Goal: Information Seeking & Learning: Learn about a topic

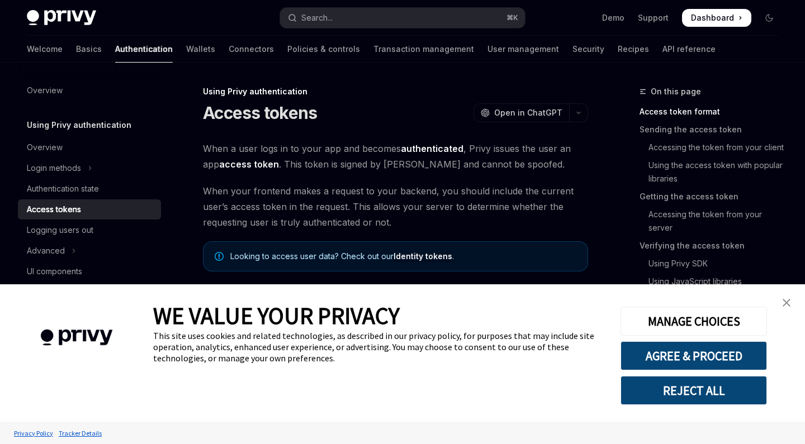
click at [670, 396] on button "REJECT ALL" at bounding box center [694, 390] width 146 height 29
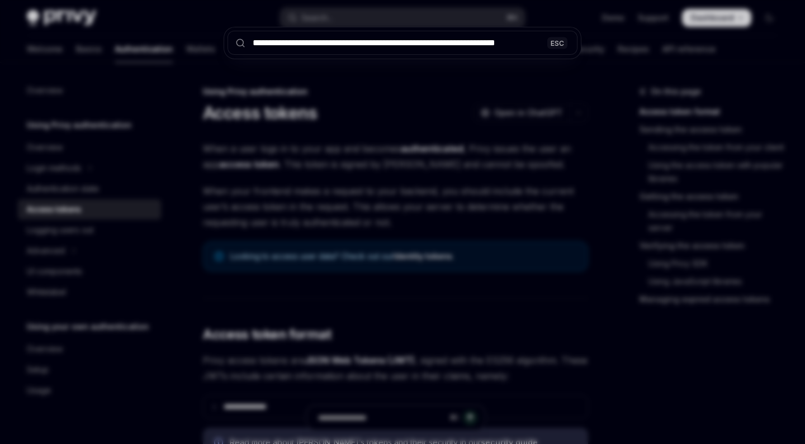
scroll to position [0, 1]
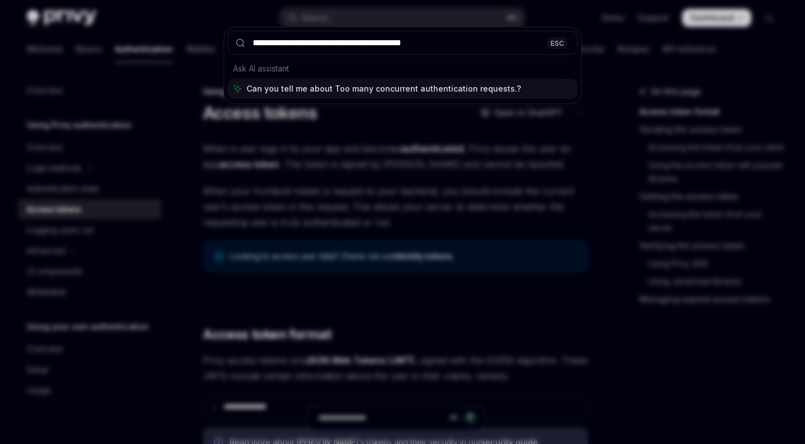
type input "**********"
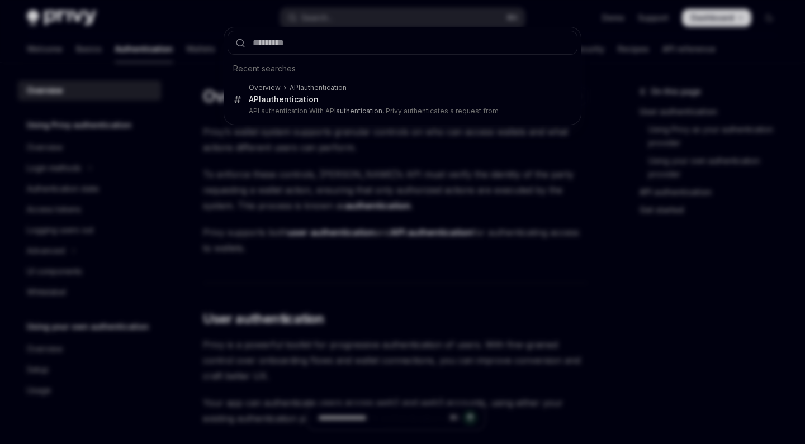
type textarea "*"
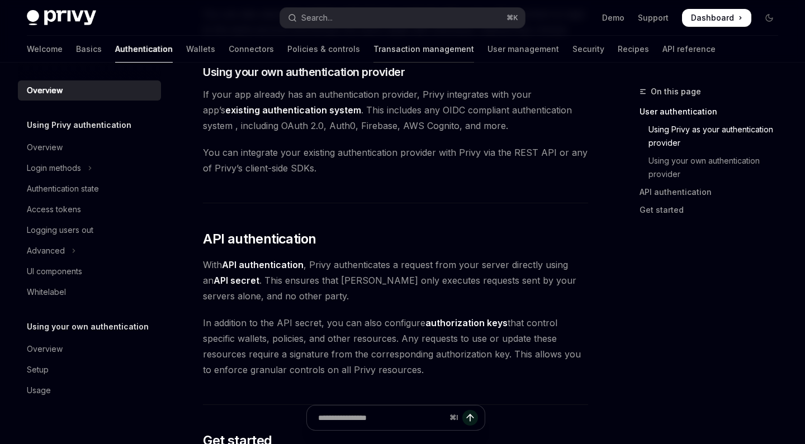
scroll to position [496, 0]
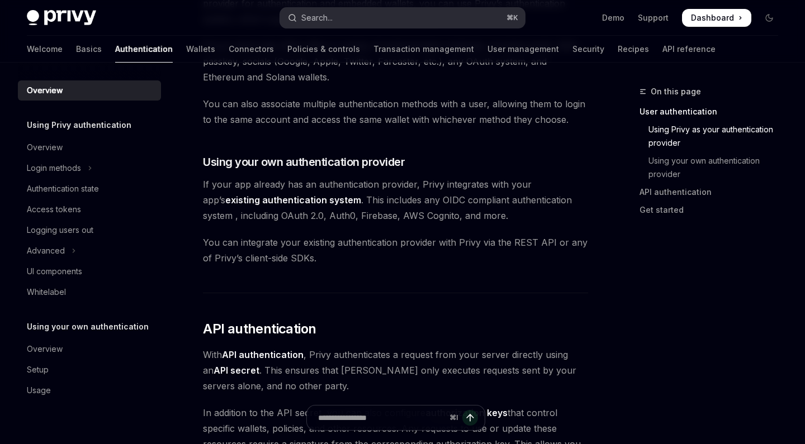
click at [359, 14] on button "Search... ⌘ K" at bounding box center [402, 18] width 244 height 20
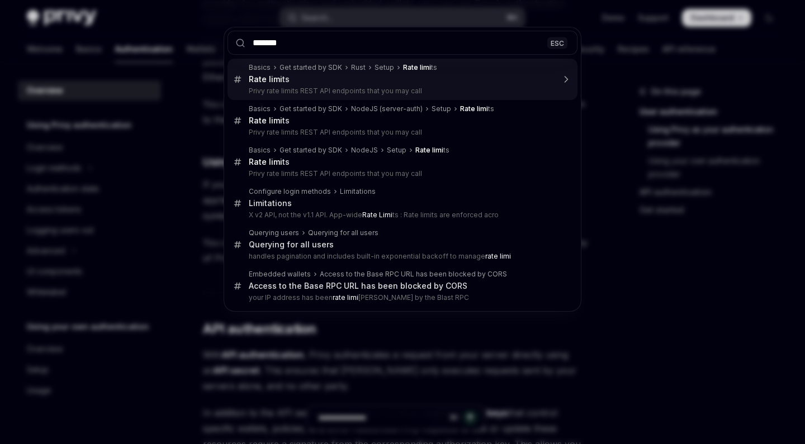
type input "******"
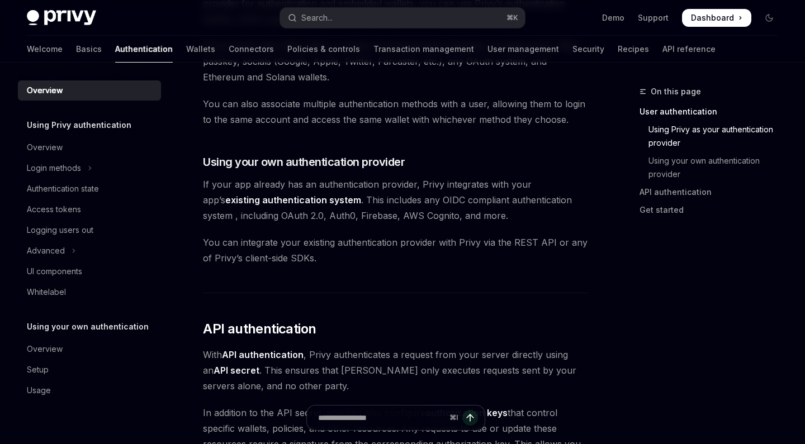
type textarea "*"
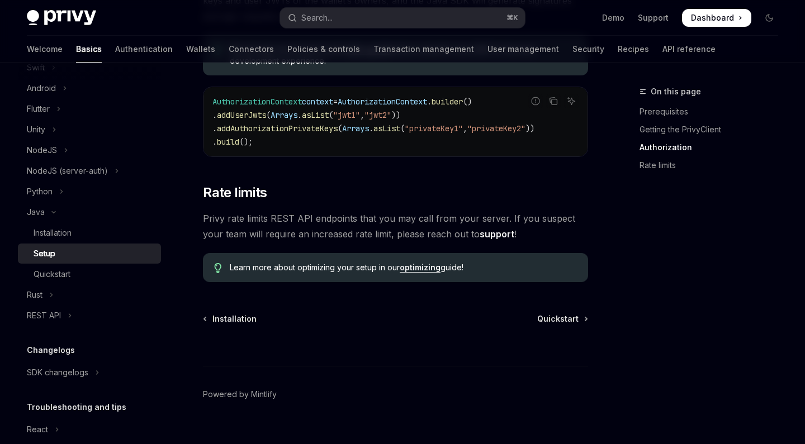
scroll to position [588, 0]
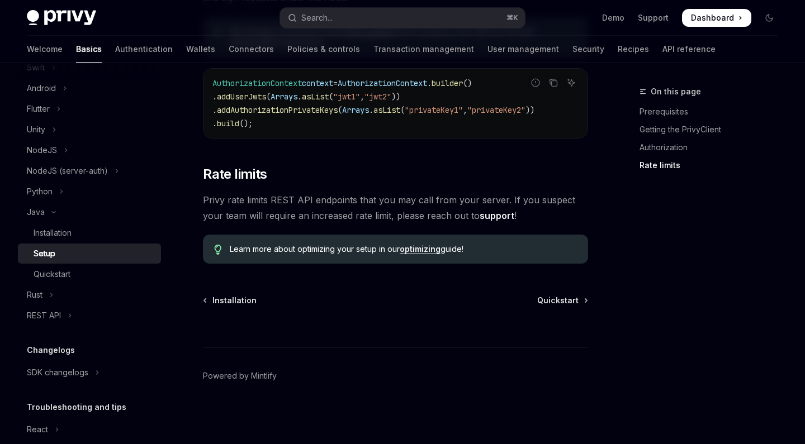
click at [336, 197] on span "Privy rate limits REST API endpoints that you may call from your server. If you…" at bounding box center [395, 207] width 385 height 31
click at [502, 200] on span "Privy rate limits REST API endpoints that you may call from your server. If you…" at bounding box center [395, 207] width 385 height 31
click at [318, 212] on span "Privy rate limits REST API endpoints that you may call from your server. If you…" at bounding box center [395, 207] width 385 height 31
click at [354, 15] on button "Search... ⌘ K" at bounding box center [402, 18] width 244 height 20
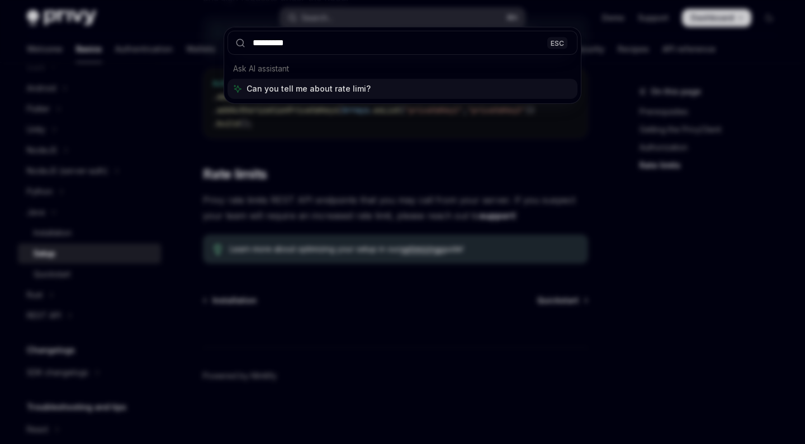
type input "**********"
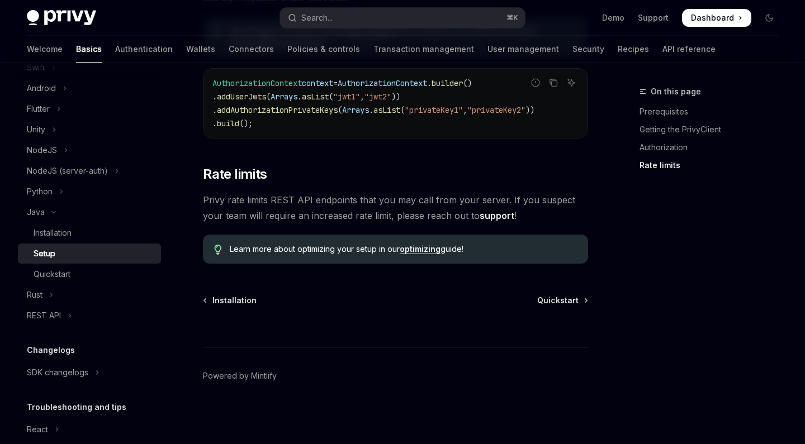
type textarea "*"
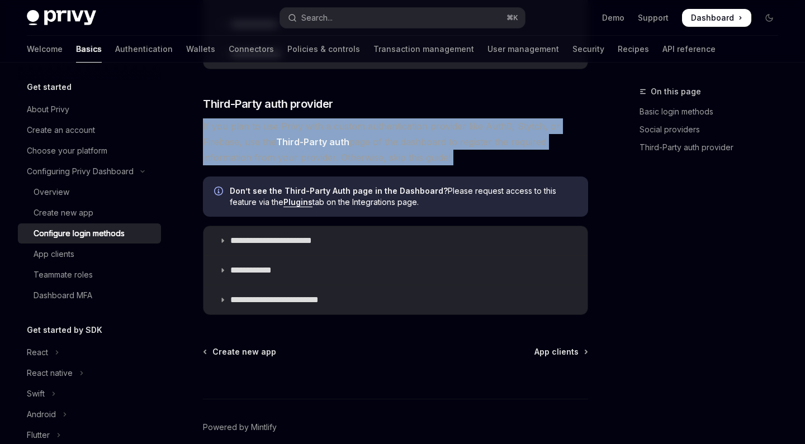
drag, startPoint x: 199, startPoint y: 125, endPoint x: 492, endPoint y: 165, distance: 295.8
click at [492, 165] on span "If you plan to use Privy with a custom authentication provider like Auth0, Styt…" at bounding box center [395, 142] width 385 height 47
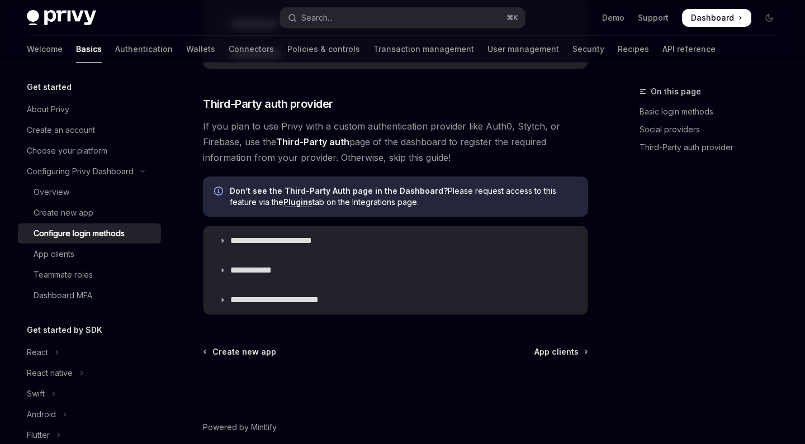
drag, startPoint x: 460, startPoint y: 157, endPoint x: 237, endPoint y: 133, distance: 224.4
click at [237, 133] on span "If you plan to use Privy with a custom authentication provider like Auth0, Styt…" at bounding box center [395, 142] width 385 height 47
click at [226, 239] on summary "**********" at bounding box center [396, 240] width 384 height 29
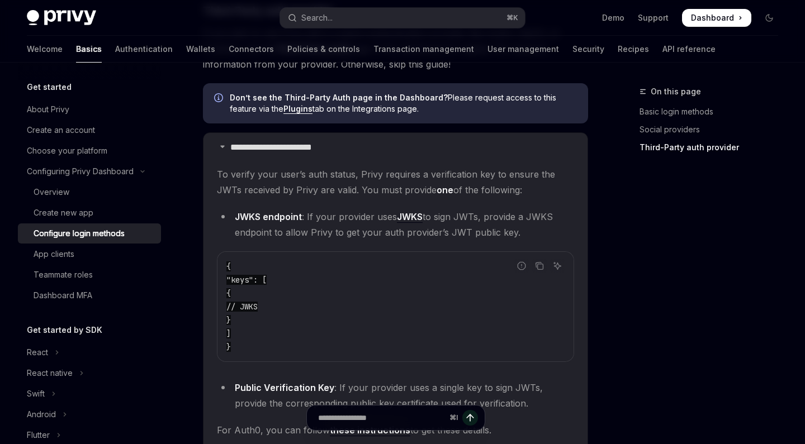
scroll to position [644, 0]
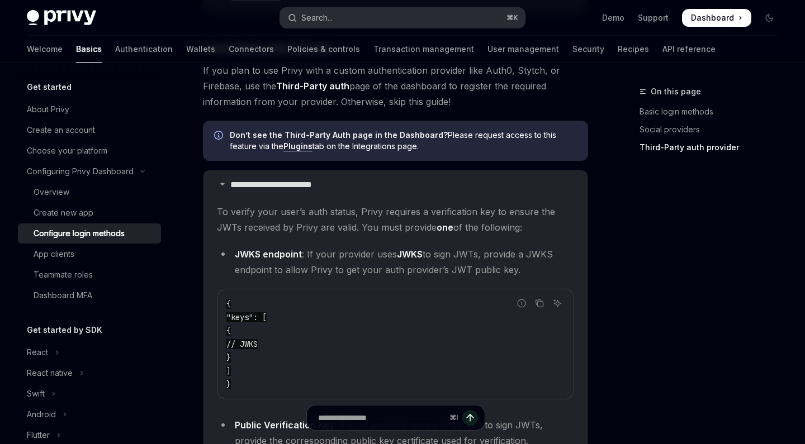
click at [346, 16] on button "Search... ⌘ K" at bounding box center [402, 18] width 244 height 20
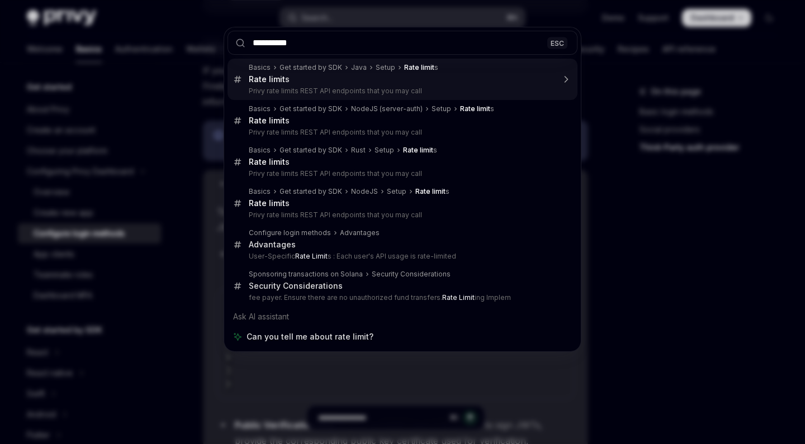
type input "*********"
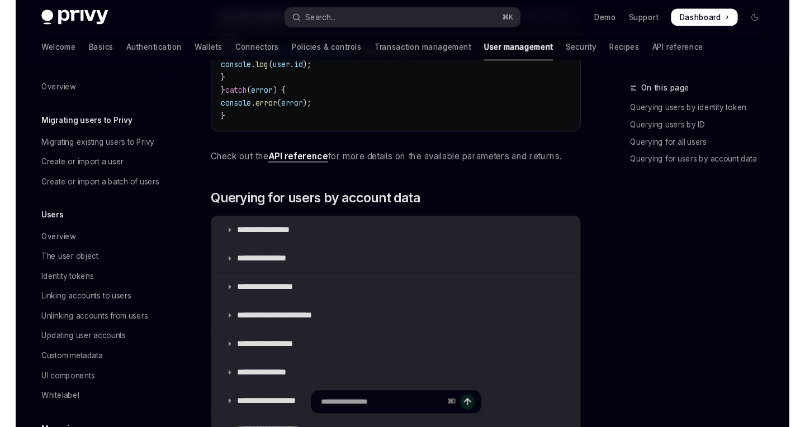
scroll to position [196, 0]
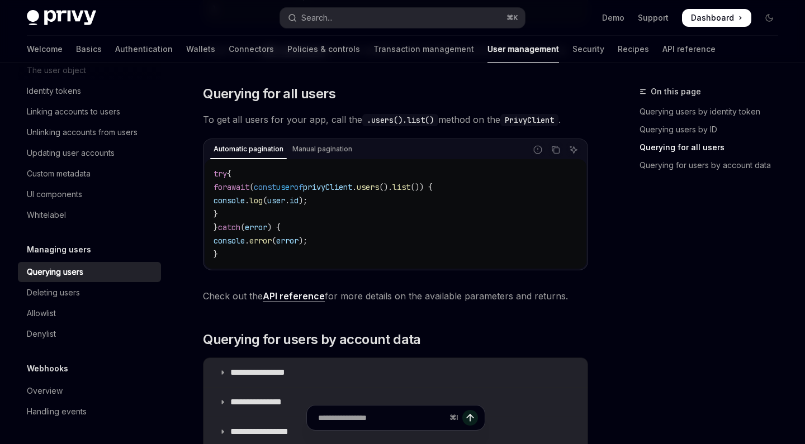
type textarea "*"
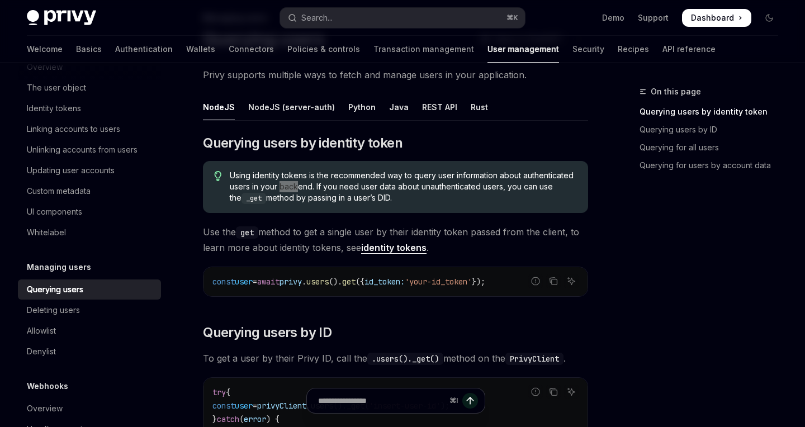
scroll to position [76, 0]
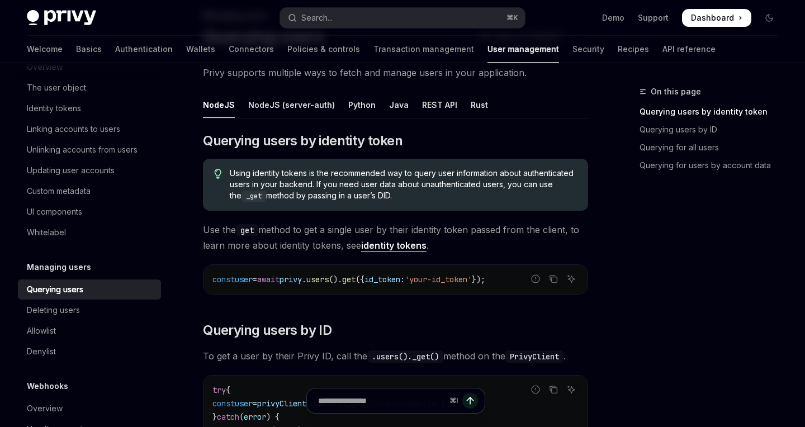
click at [237, 174] on span "Using identity tokens is the recommended way to query user information about au…" at bounding box center [403, 185] width 347 height 34
drag, startPoint x: 230, startPoint y: 174, endPoint x: 405, endPoint y: 191, distance: 175.8
click at [405, 191] on span "Using identity tokens is the recommended way to query user information about au…" at bounding box center [403, 185] width 347 height 34
drag, startPoint x: 390, startPoint y: 196, endPoint x: 236, endPoint y: 173, distance: 155.5
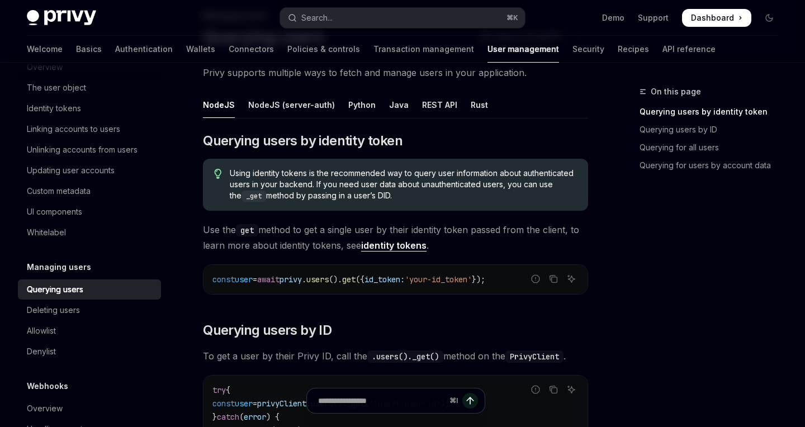
click at [236, 173] on span "Using identity tokens is the recommended way to query user information about au…" at bounding box center [403, 185] width 347 height 34
drag, startPoint x: 423, startPoint y: 200, endPoint x: 231, endPoint y: 173, distance: 193.6
click at [231, 173] on span "Using identity tokens is the recommended way to query user information about au…" at bounding box center [403, 185] width 347 height 34
click at [256, 172] on span "Using identity tokens is the recommended way to query user information about au…" at bounding box center [403, 185] width 347 height 34
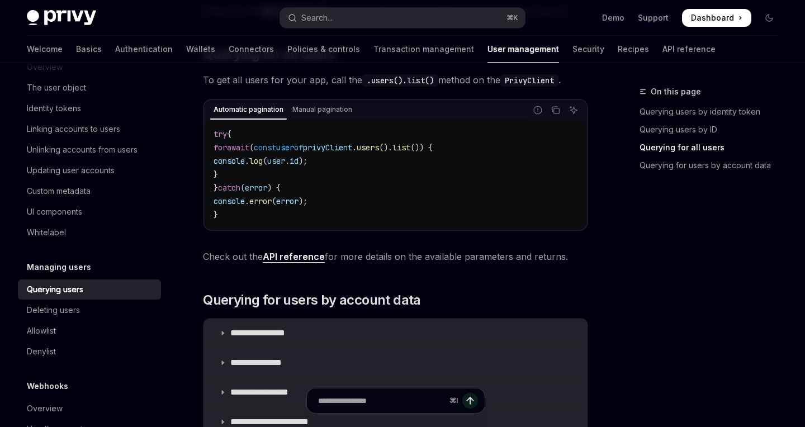
scroll to position [472, 0]
